Goal: Information Seeking & Learning: Find contact information

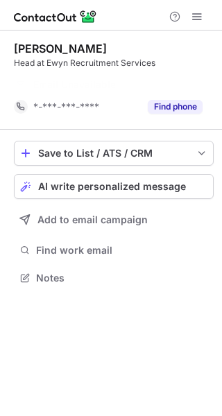
scroll to position [246, 222]
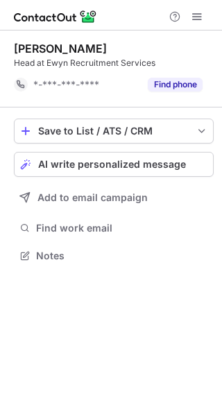
click at [164, 112] on div "Save to List / ATS / CRM List Select Lever Connect Greenhouse Connect Salesforc…" at bounding box center [114, 191] width 200 height 169
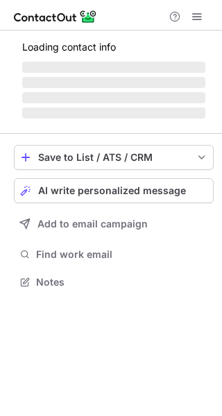
scroll to position [281, 222]
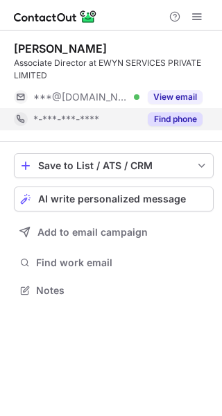
click at [180, 119] on button "Find phone" at bounding box center [175, 119] width 55 height 14
